Goal: Information Seeking & Learning: Learn about a topic

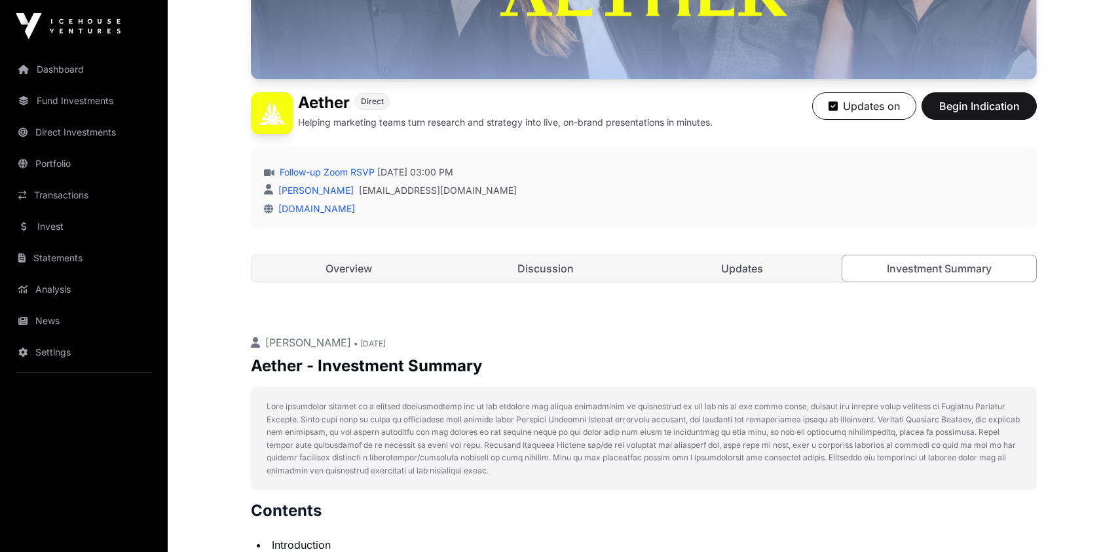
scroll to position [297, 0]
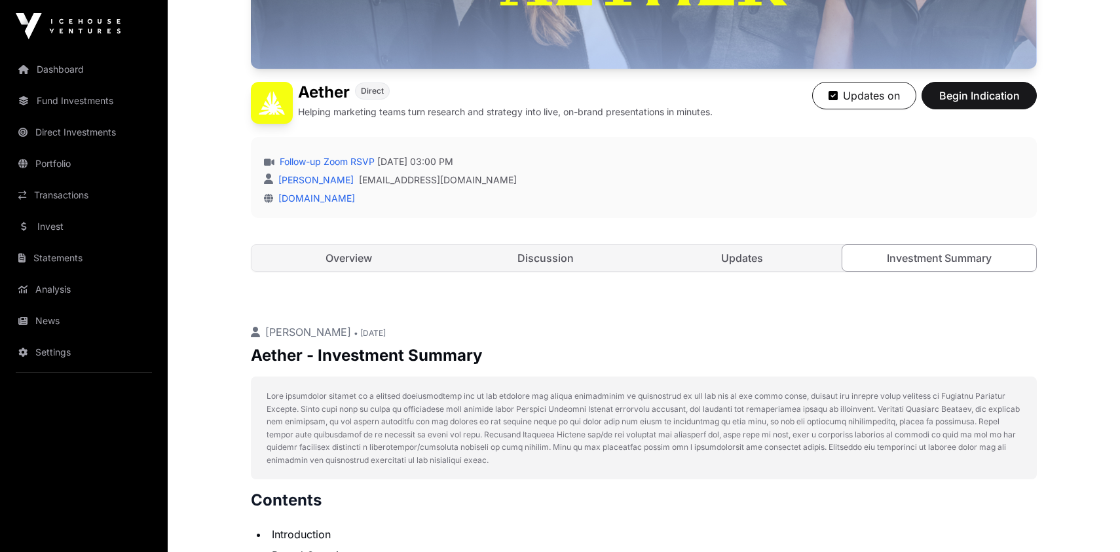
drag, startPoint x: 329, startPoint y: 160, endPoint x: 792, endPoint y: 302, distance: 484.4
click at [329, 160] on link "Follow-up Zoom RSVP" at bounding box center [326, 161] width 98 height 13
click at [551, 256] on link "Discussion" at bounding box center [546, 258] width 195 height 26
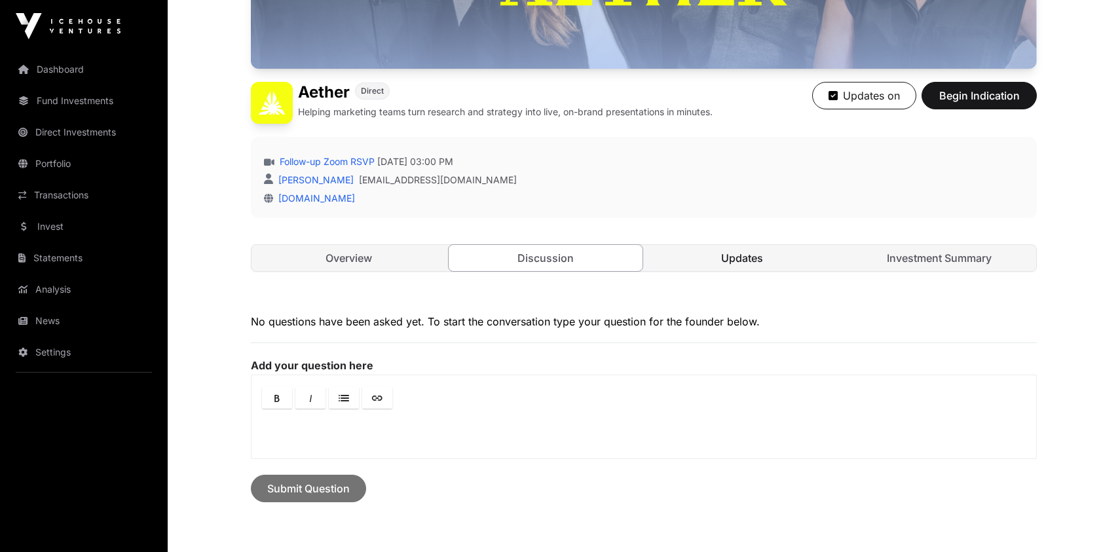
click at [716, 256] on link "Updates" at bounding box center [742, 258] width 195 height 26
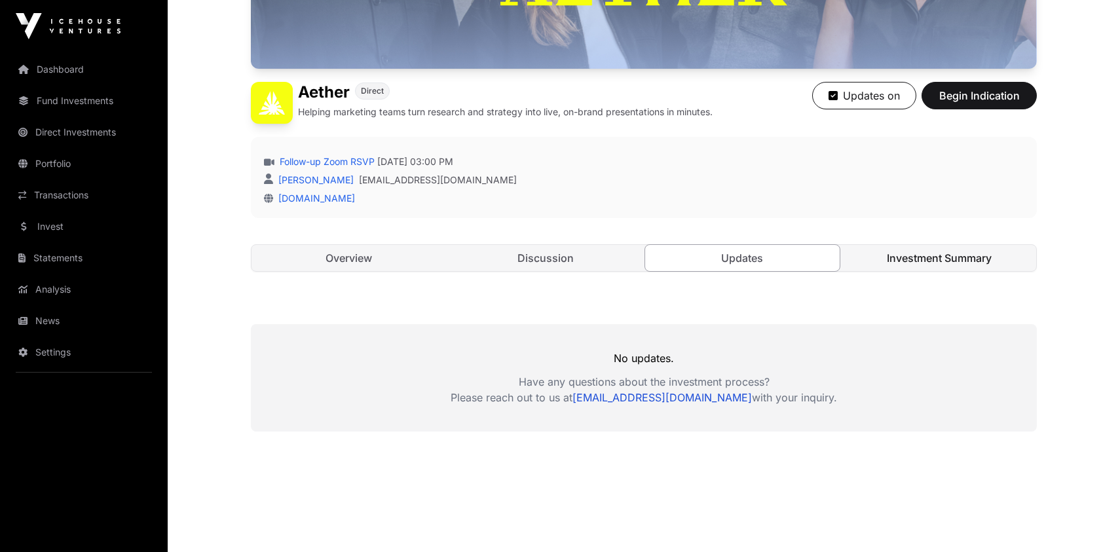
click at [909, 252] on link "Investment Summary" at bounding box center [939, 258] width 195 height 26
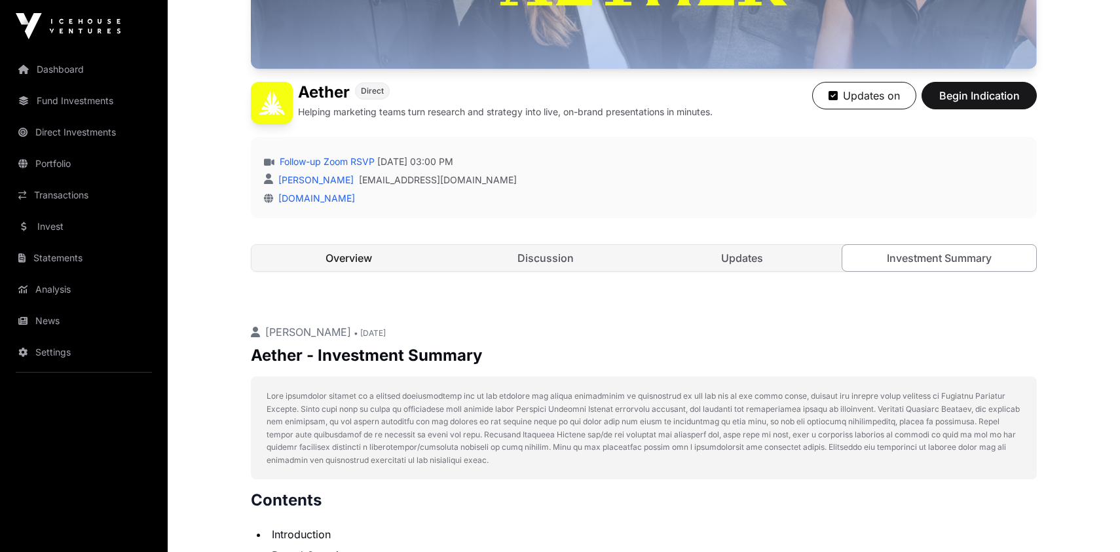
click at [373, 257] on link "Overview" at bounding box center [348, 258] width 195 height 26
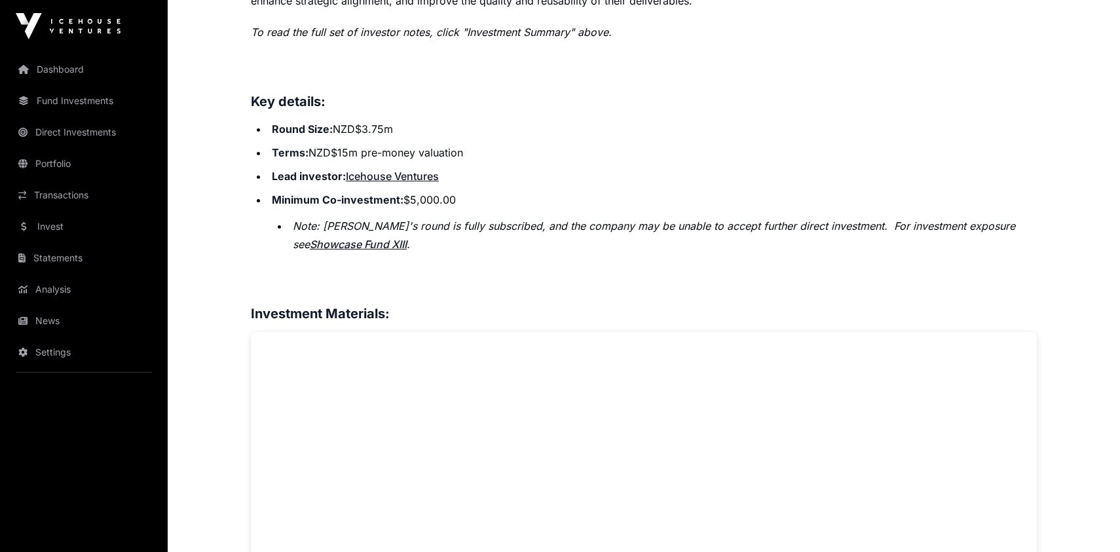
scroll to position [714, 0]
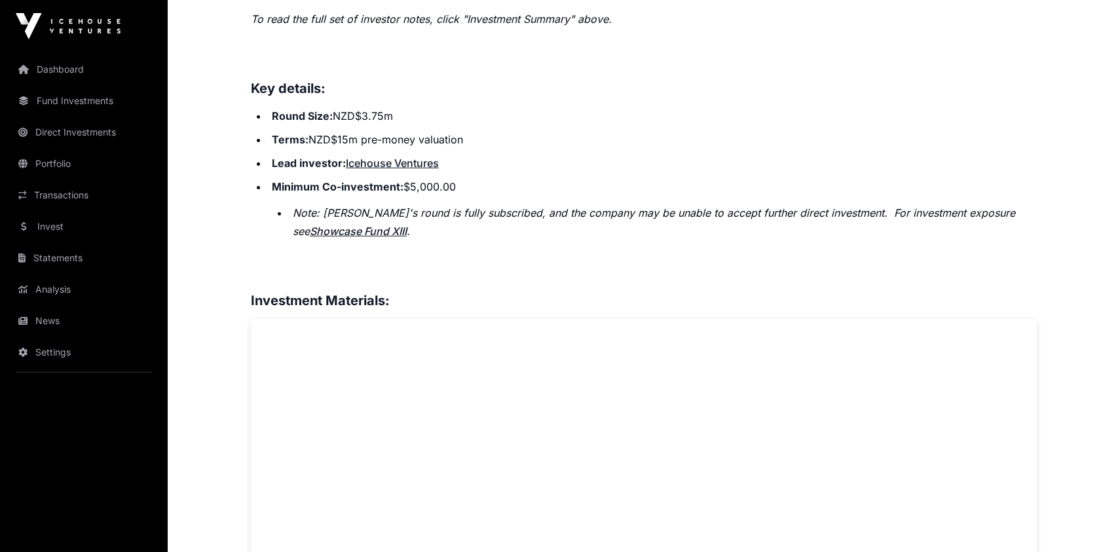
click at [354, 231] on link "Showcase Fund XIII" at bounding box center [358, 231] width 97 height 13
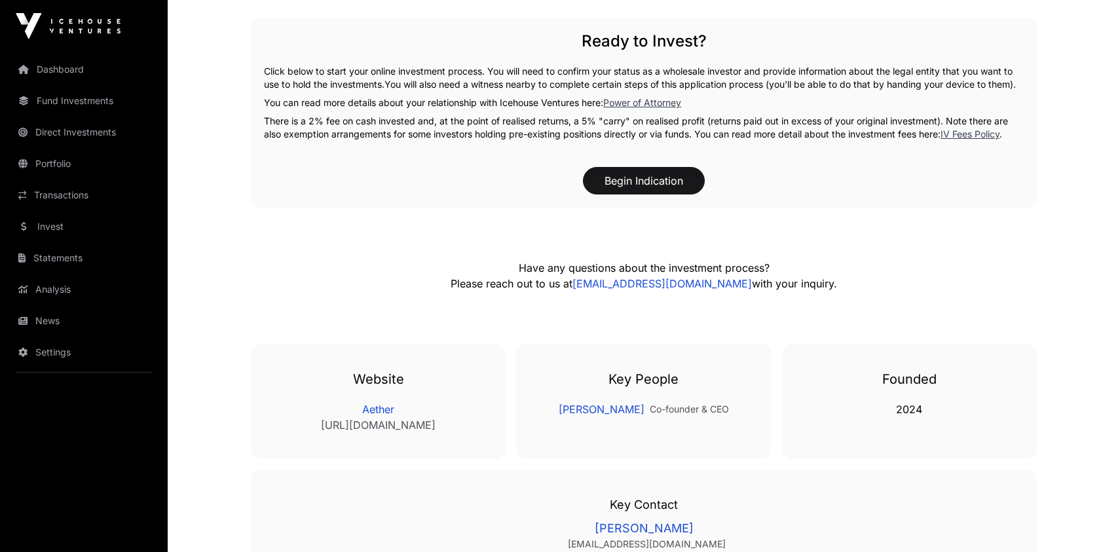
scroll to position [2143, 0]
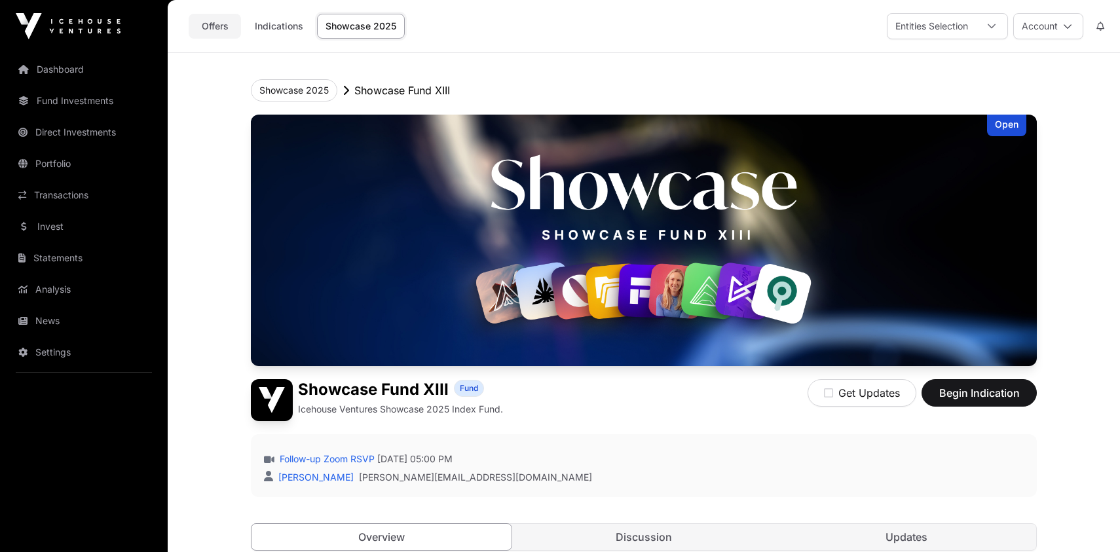
click at [217, 29] on link "Offers" at bounding box center [215, 26] width 52 height 25
